Goal: Find specific page/section: Find specific page/section

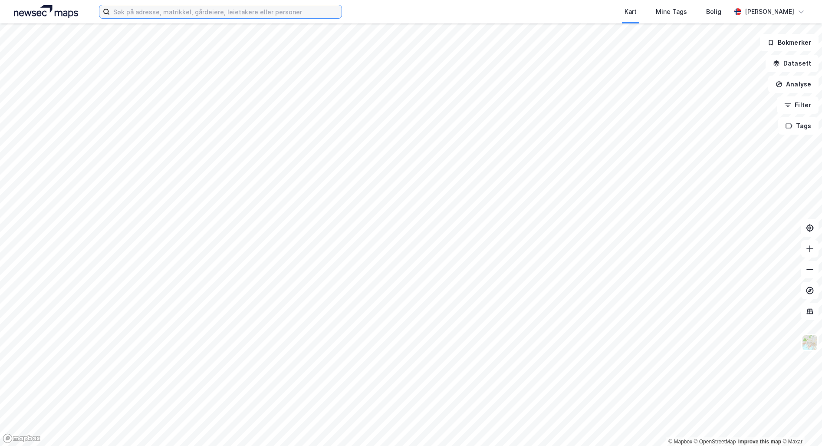
click at [261, 13] on input at bounding box center [226, 11] width 232 height 13
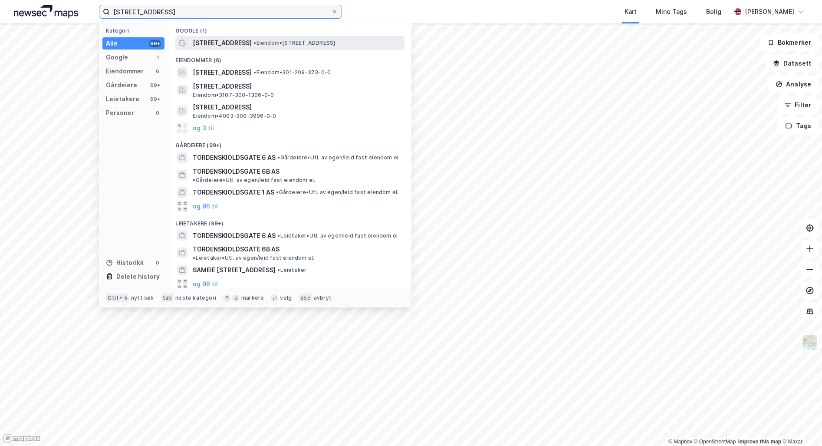
type input "[STREET_ADDRESS]"
click at [228, 45] on span "[STREET_ADDRESS]" at bounding box center [222, 43] width 59 height 10
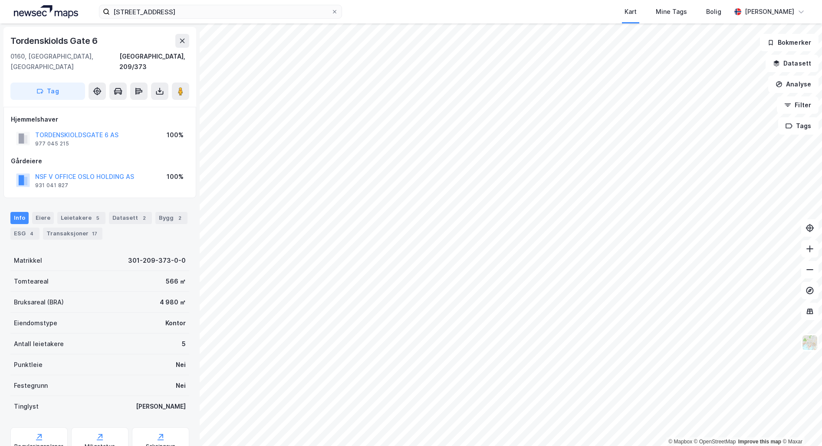
scroll to position [27, 0]
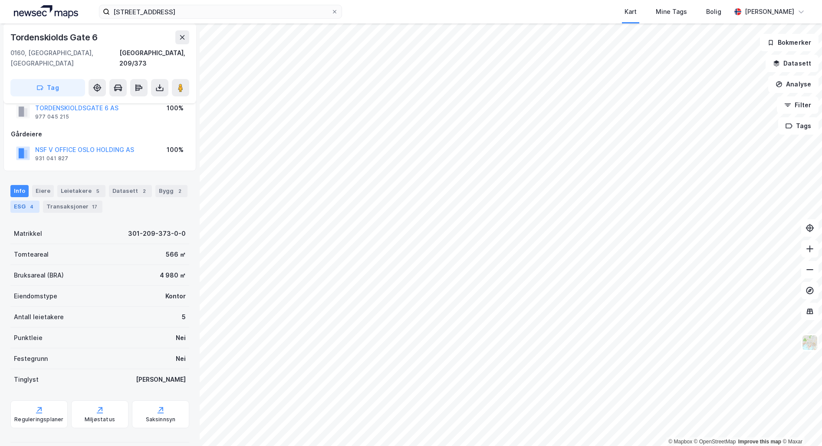
click at [18, 201] on div "ESG 4" at bounding box center [24, 207] width 29 height 12
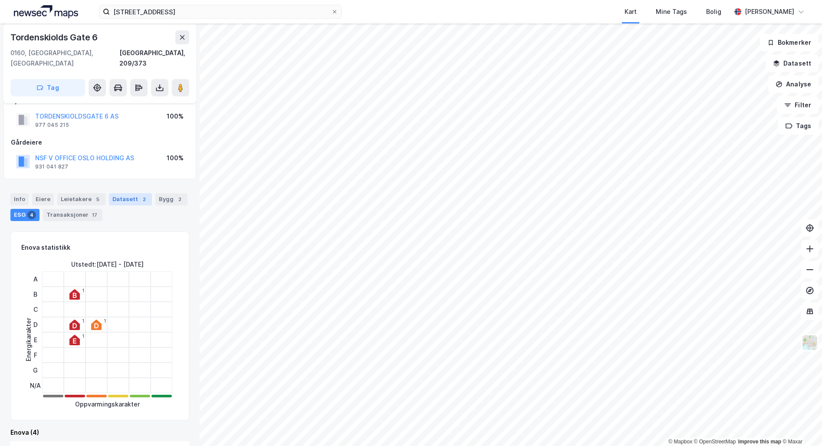
scroll to position [18, 0]
click at [122, 194] on div "Datasett 2" at bounding box center [130, 200] width 43 height 12
